Goal: Check status: Check status

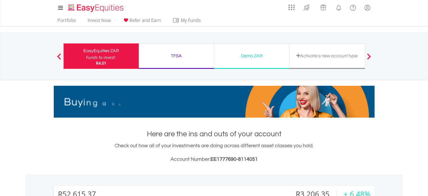
scroll to position [54, 107]
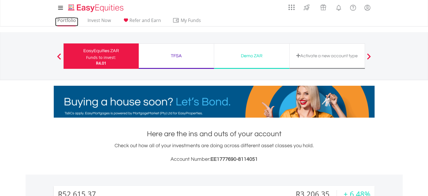
click at [65, 21] on link "Portfolio" at bounding box center [66, 21] width 23 height 9
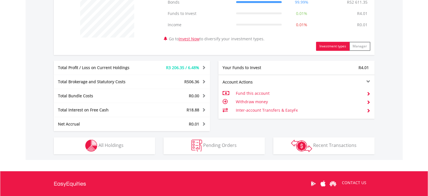
scroll to position [253, 0]
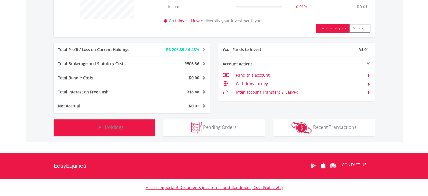
click at [123, 127] on button "Holdings All Holdings" at bounding box center [104, 127] width 101 height 17
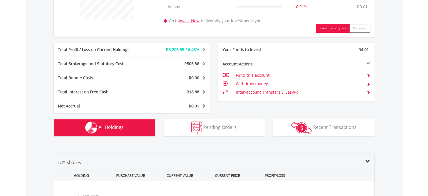
scroll to position [371, 0]
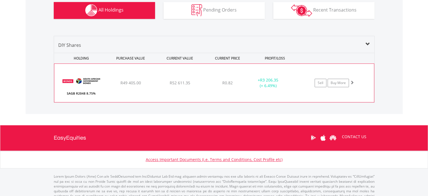
click at [213, 90] on div "﻿ SAGB R2048 8.75% [DATE] R49 405.00 R52 611.35 R0.82 + R3 206.35 (+ 6.49%) Sel…" at bounding box center [214, 83] width 320 height 38
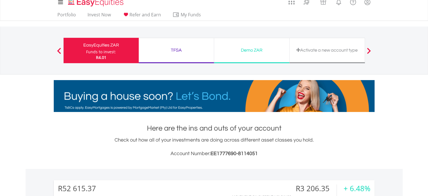
scroll to position [0, 0]
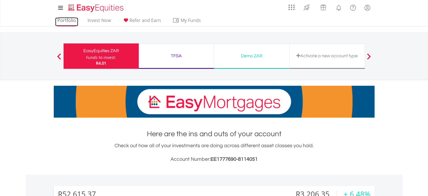
click at [69, 24] on link "Portfolio" at bounding box center [66, 21] width 23 height 9
